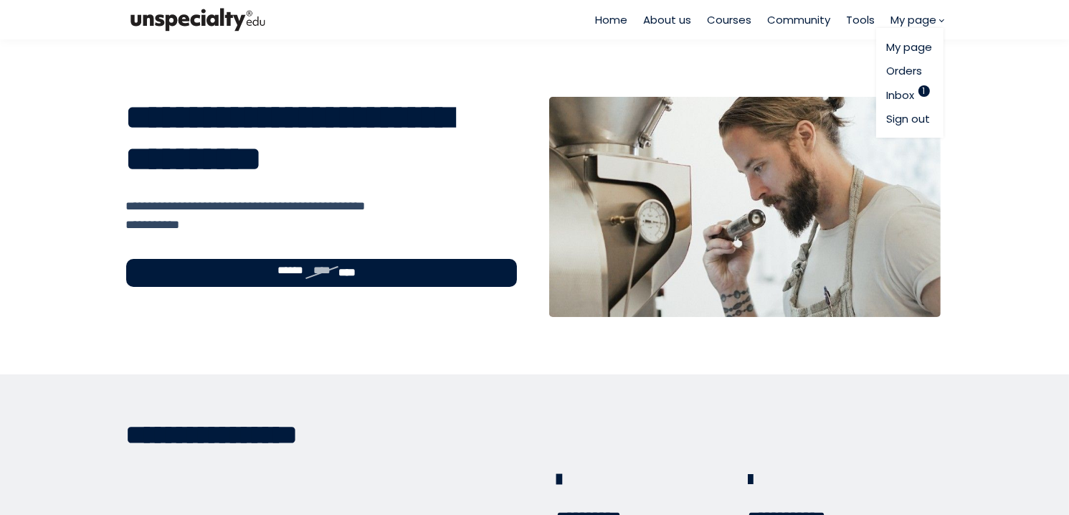
click at [908, 97] on link "Inbox 1" at bounding box center [909, 95] width 46 height 16
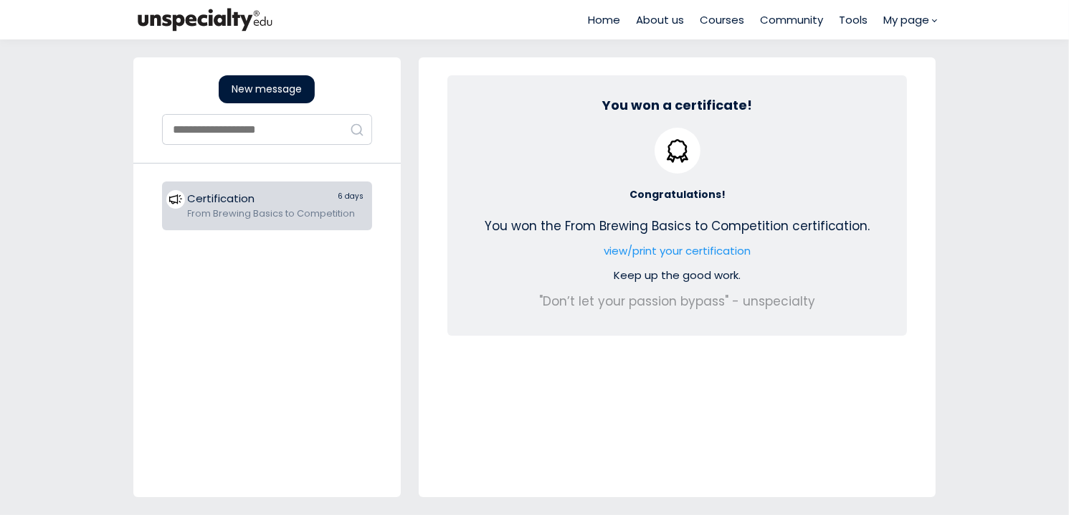
click at [710, 24] on span "Courses" at bounding box center [722, 19] width 44 height 16
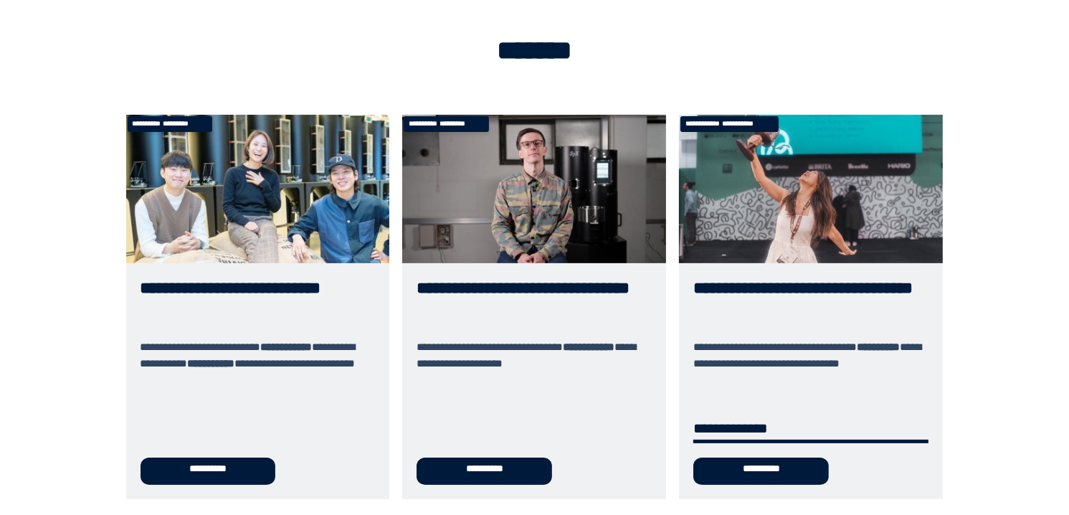
scroll to position [72, 0]
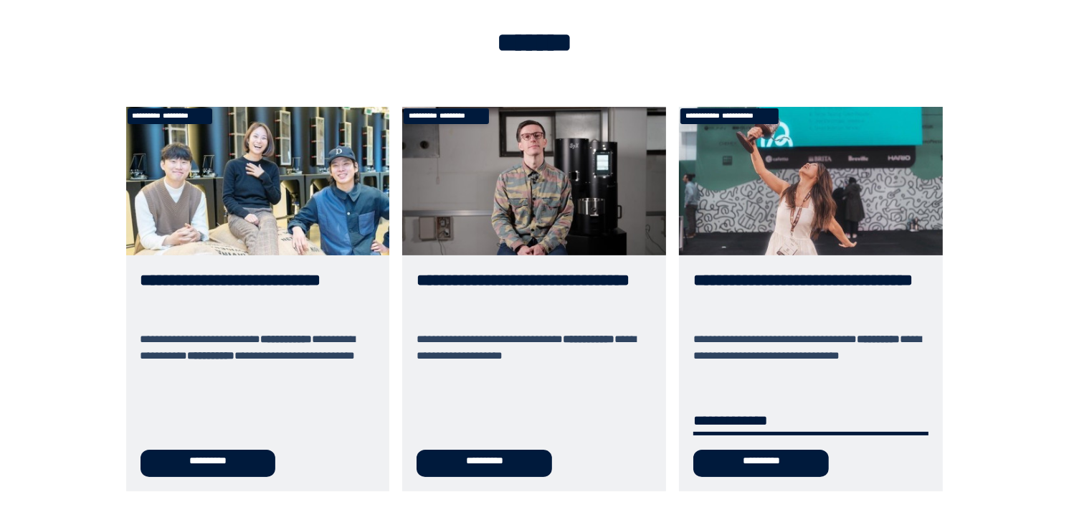
click at [861, 239] on link "**********" at bounding box center [811, 298] width 264 height 383
click at [795, 364] on link "**********" at bounding box center [811, 298] width 264 height 383
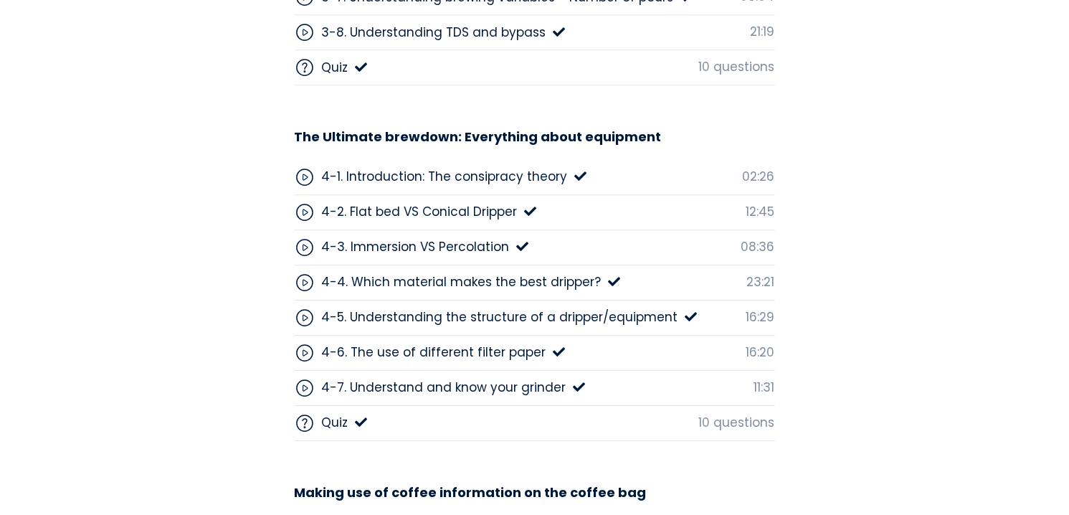
scroll to position [4443, 0]
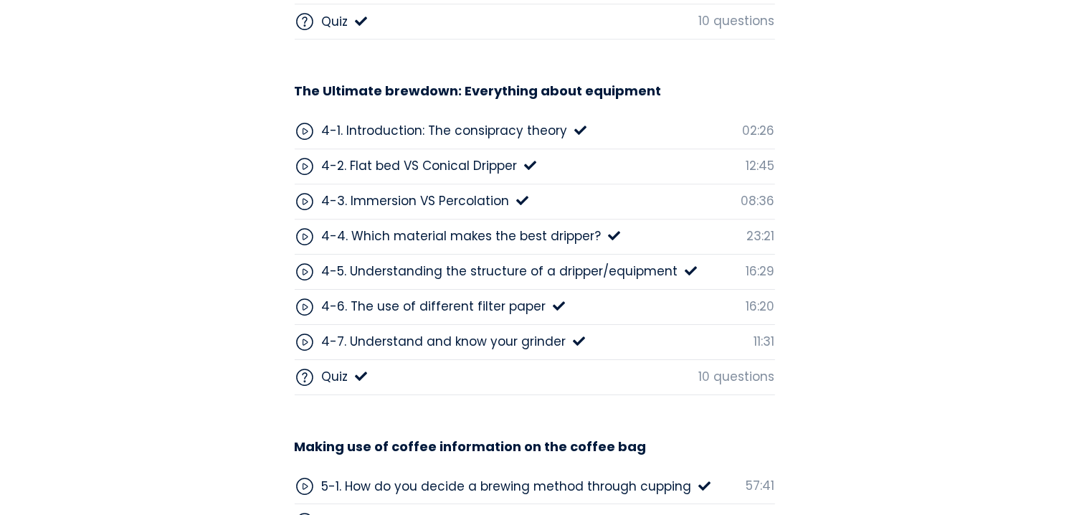
click at [421, 297] on div "4-6. The use of different filter paper" at bounding box center [434, 306] width 224 height 19
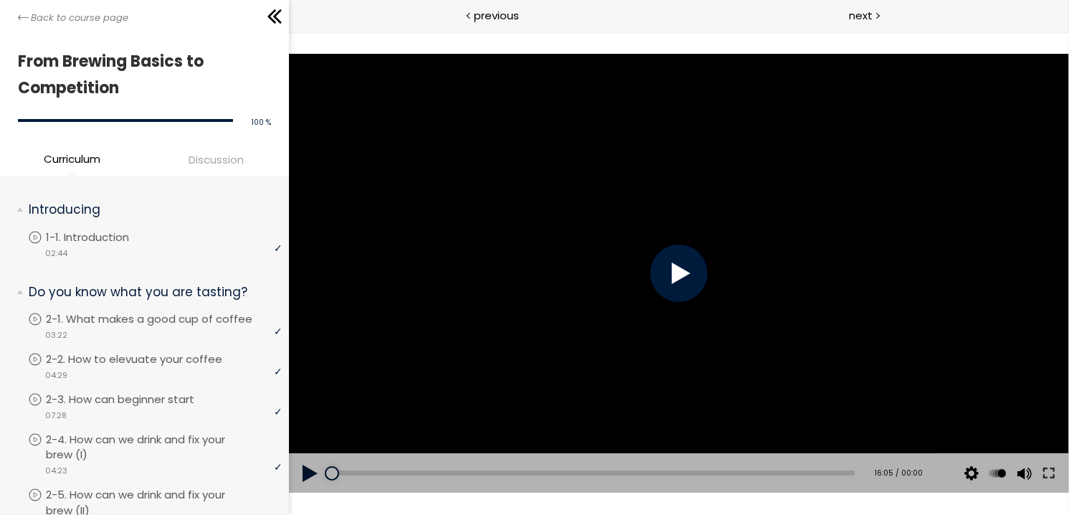
click at [699, 259] on div at bounding box center [677, 272] width 57 height 57
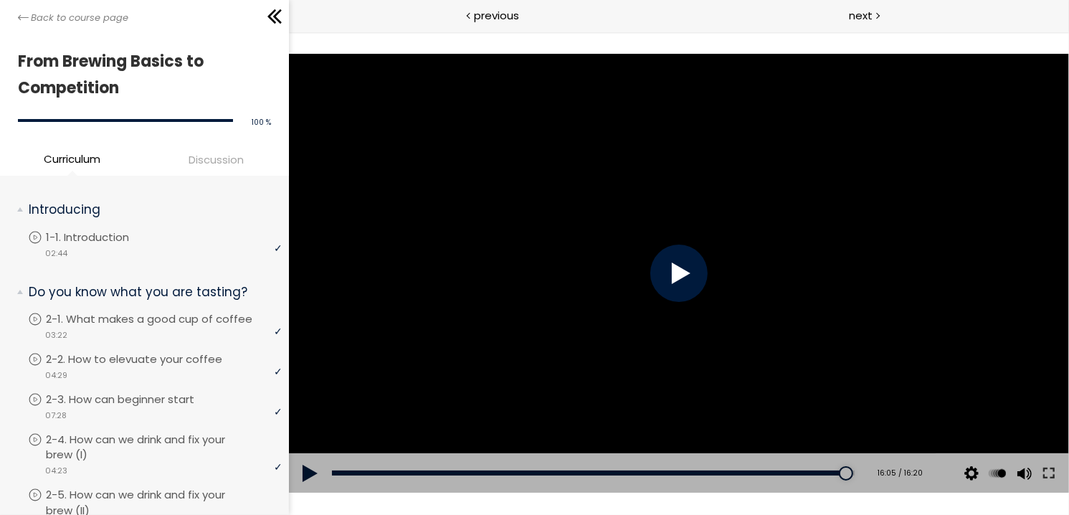
click at [669, 275] on div at bounding box center [677, 272] width 57 height 57
click at [315, 464] on button at bounding box center [309, 473] width 43 height 40
click at [684, 270] on div at bounding box center [677, 272] width 57 height 57
drag, startPoint x: 836, startPoint y: 378, endPoint x: 829, endPoint y: 382, distance: 7.4
click at [836, 378] on div at bounding box center [678, 273] width 780 height 439
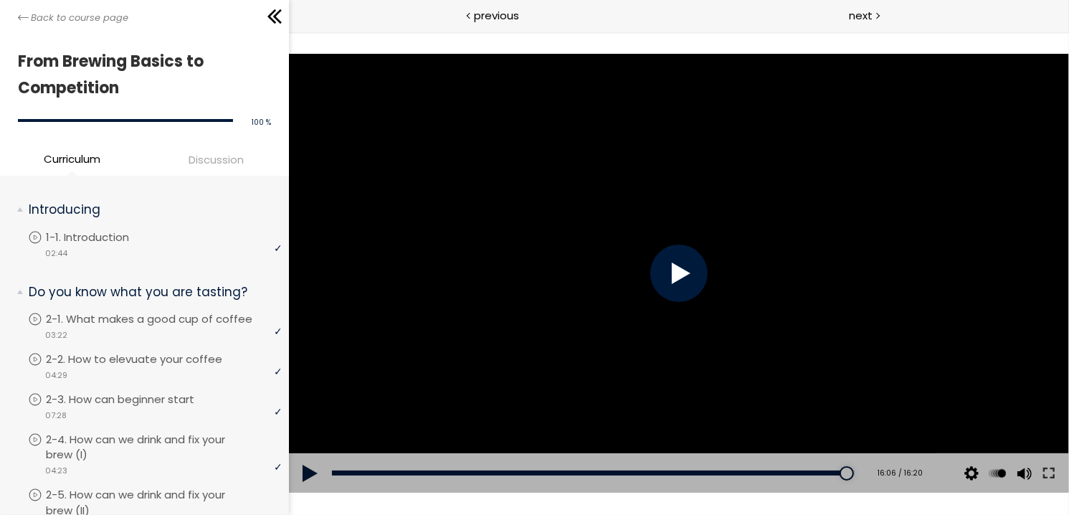
click at [808, 373] on div at bounding box center [678, 273] width 780 height 439
click at [805, 476] on div "Add chapter 15:09" at bounding box center [592, 473] width 522 height 40
click at [805, 474] on div "15:08" at bounding box center [592, 472] width 522 height 5
click at [790, 471] on div "14:39" at bounding box center [592, 472] width 522 height 5
click at [688, 275] on div at bounding box center [677, 272] width 57 height 57
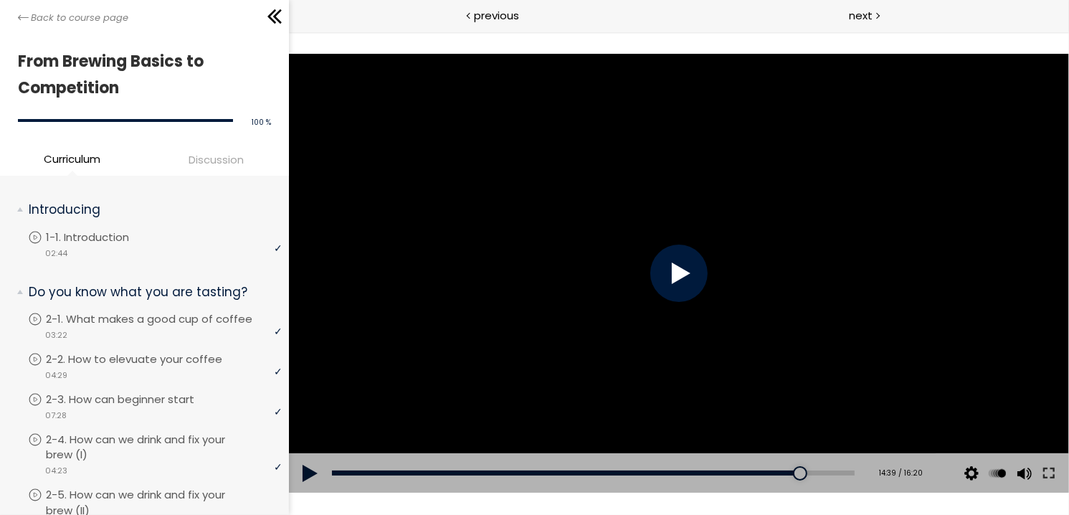
click at [688, 275] on div at bounding box center [677, 272] width 57 height 57
click at [799, 471] on div "14:58" at bounding box center [592, 472] width 522 height 5
click at [818, 471] on div "15:34" at bounding box center [592, 472] width 522 height 5
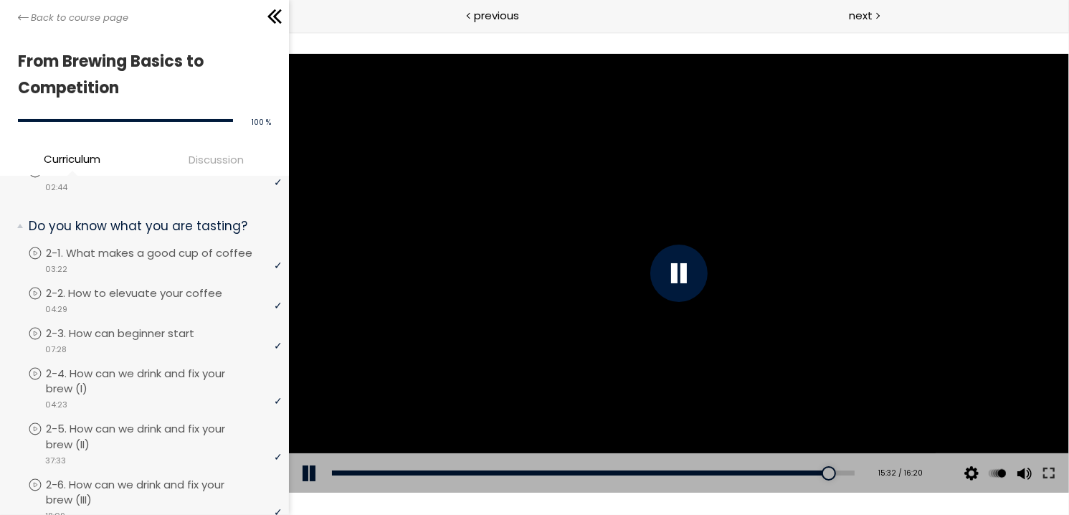
scroll to position [72, 0]
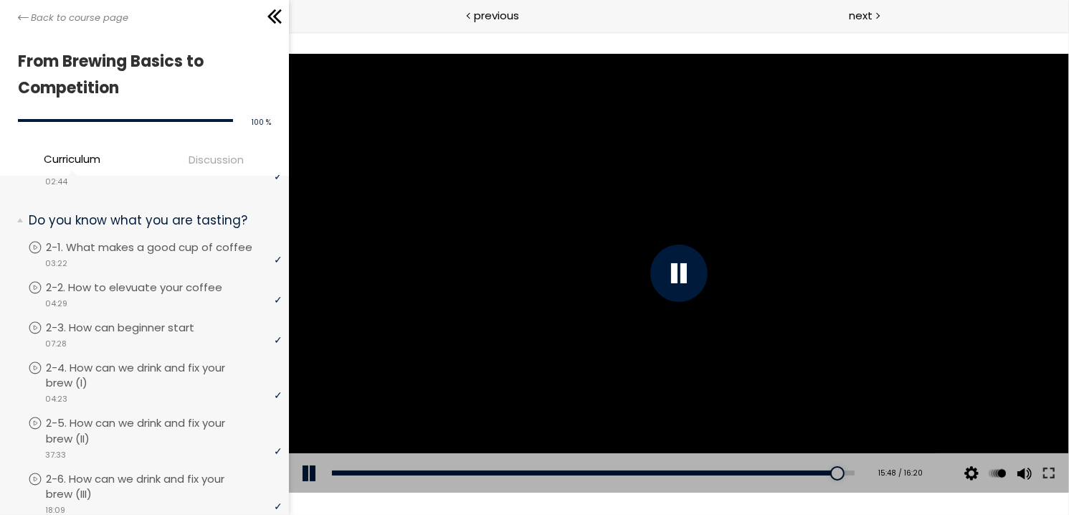
click at [714, 272] on div at bounding box center [678, 273] width 780 height 439
